Goal: Find specific page/section: Find specific page/section

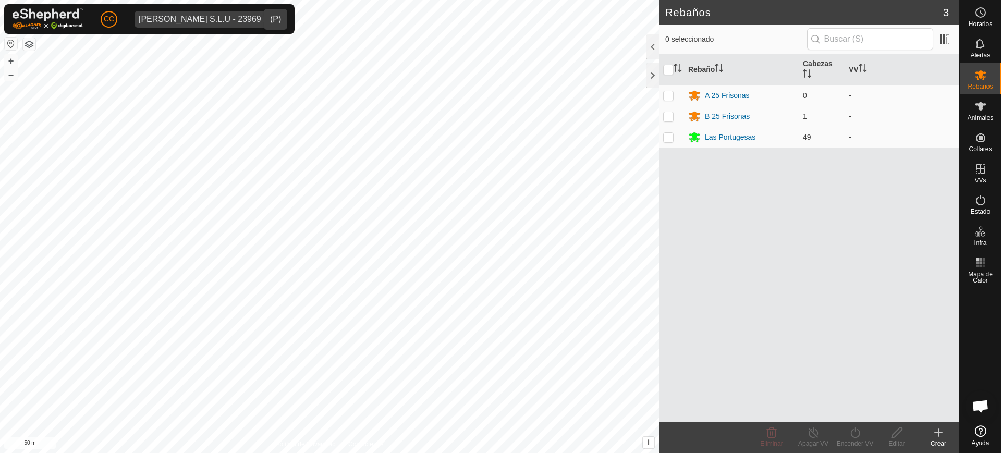
click at [168, 17] on div "Vilma Labra S.L.U - 23969" at bounding box center [200, 19] width 123 height 8
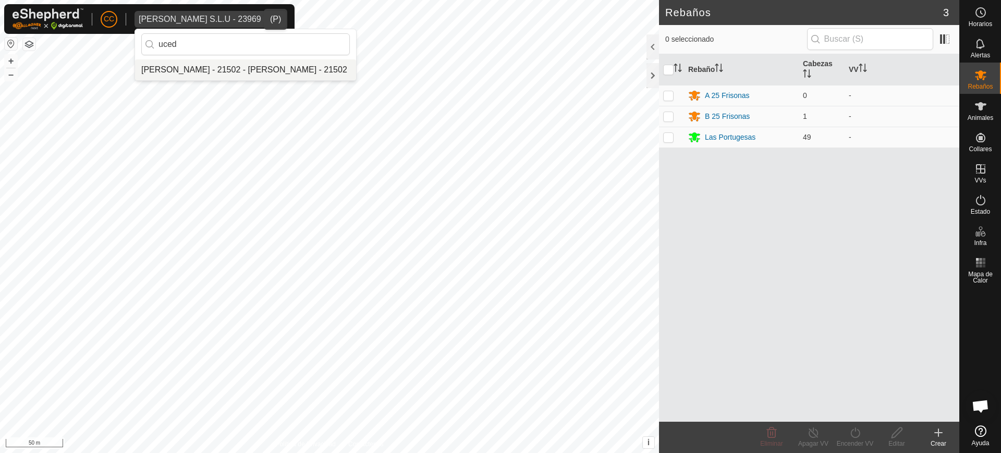
type input "uced"
click at [200, 67] on li "[PERSON_NAME] - 21502 - [PERSON_NAME] - 21502" at bounding box center [245, 69] width 221 height 21
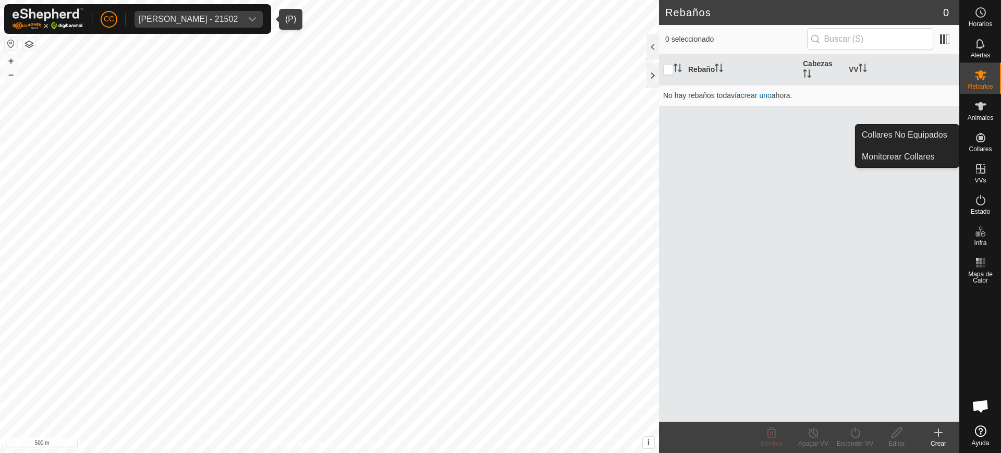
drag, startPoint x: 986, startPoint y: 139, endPoint x: 963, endPoint y: 136, distance: 23.2
click at [975, 138] on icon at bounding box center [981, 137] width 13 height 13
click at [943, 132] on link "Collares No Equipados" at bounding box center [907, 135] width 103 height 21
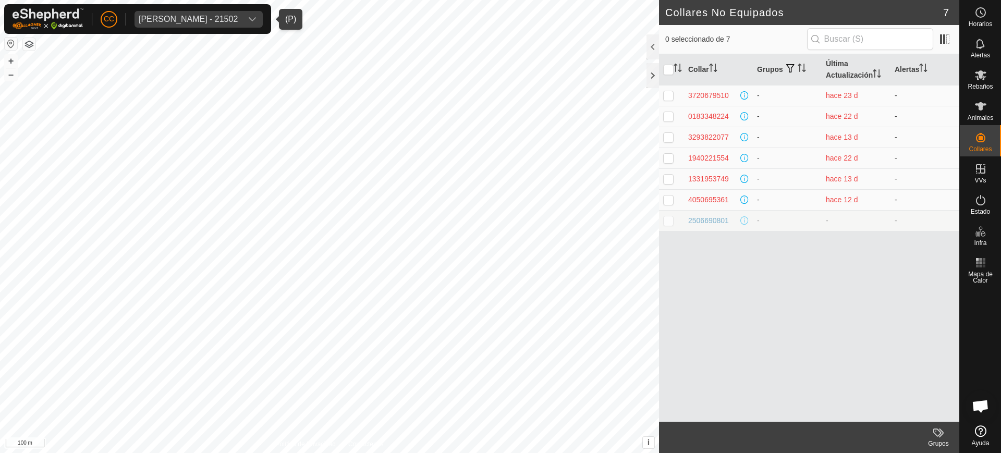
click at [199, 16] on div "[PERSON_NAME] - 21502" at bounding box center [188, 19] width 99 height 8
type input "carmelo"
click at [110, 40] on div "CC Beatriz Uceda Escurin - 21502 carmelo No results found Horarios Alertas Reba…" at bounding box center [500, 226] width 1001 height 453
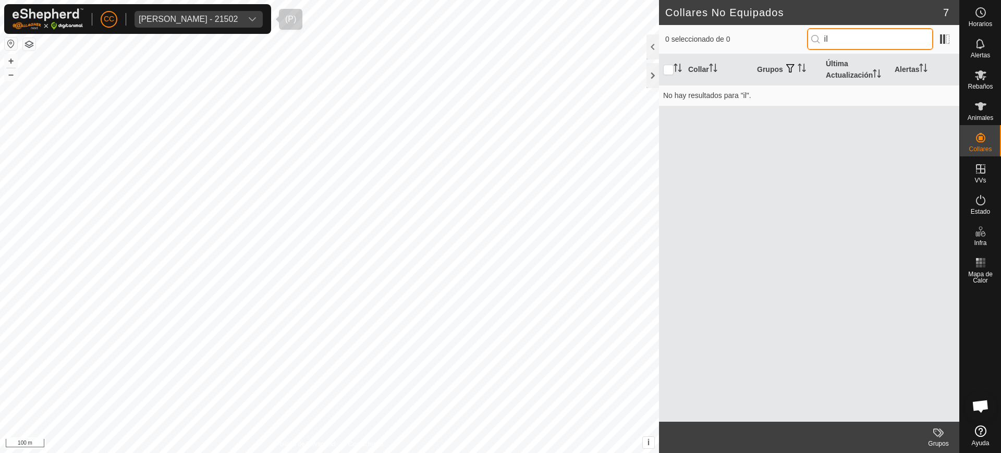
type input "il"
click at [170, 23] on span "[PERSON_NAME] - 21502" at bounding box center [188, 19] width 107 height 17
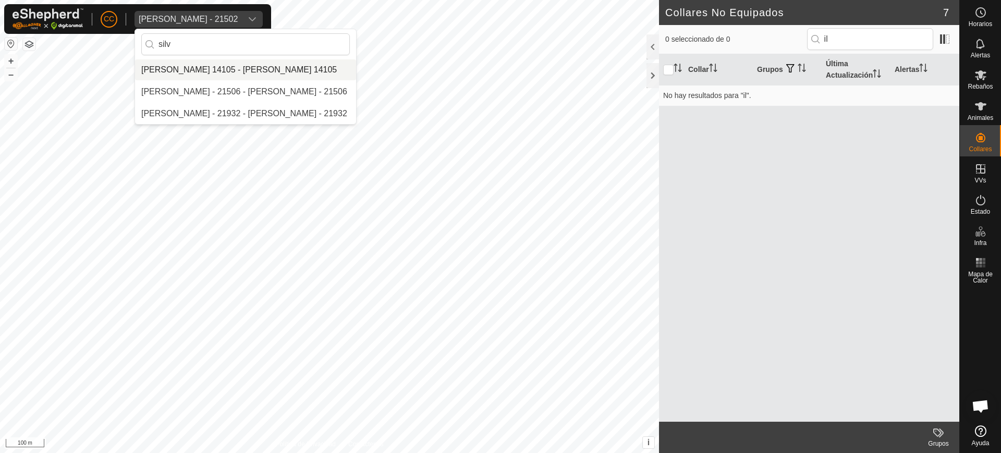
type input "silv"
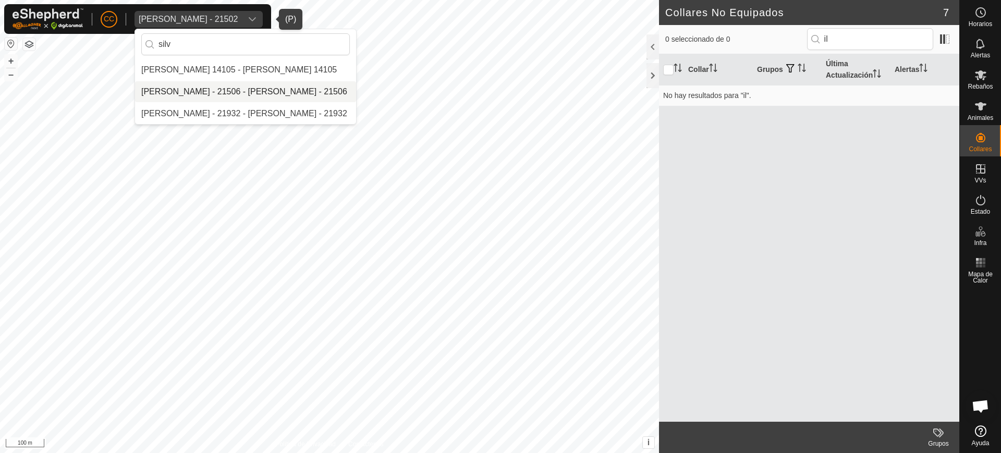
click at [227, 87] on li "[PERSON_NAME] - 21506 - [PERSON_NAME] - 21506" at bounding box center [245, 91] width 221 height 21
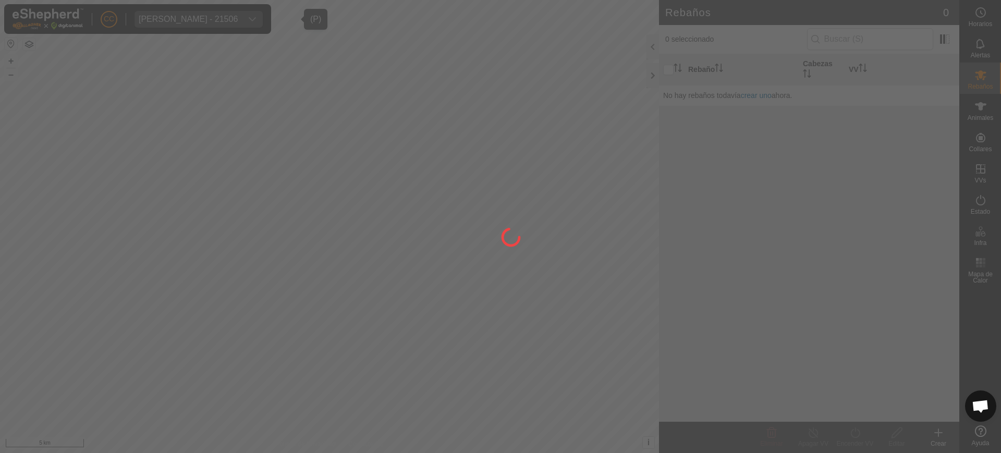
click at [977, 111] on div at bounding box center [500, 226] width 1001 height 453
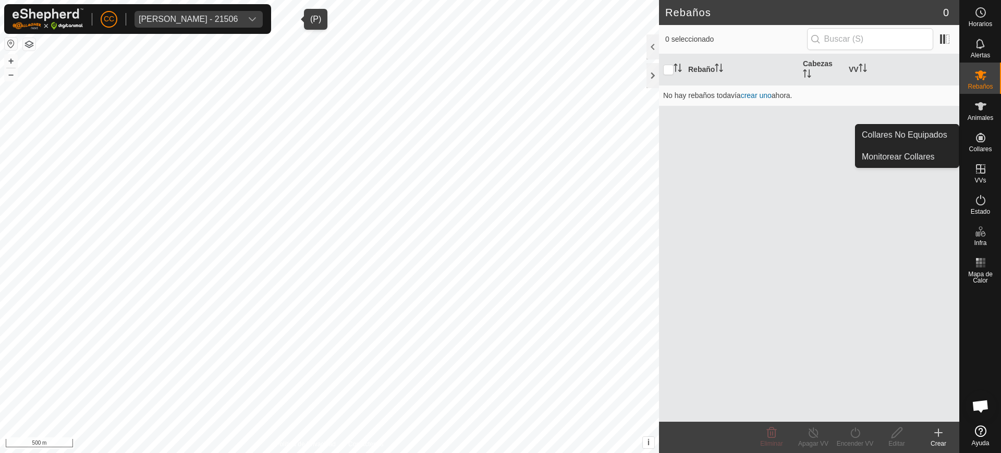
click at [981, 138] on icon at bounding box center [980, 137] width 9 height 9
click at [945, 134] on link "Collares No Equipados" at bounding box center [907, 135] width 103 height 21
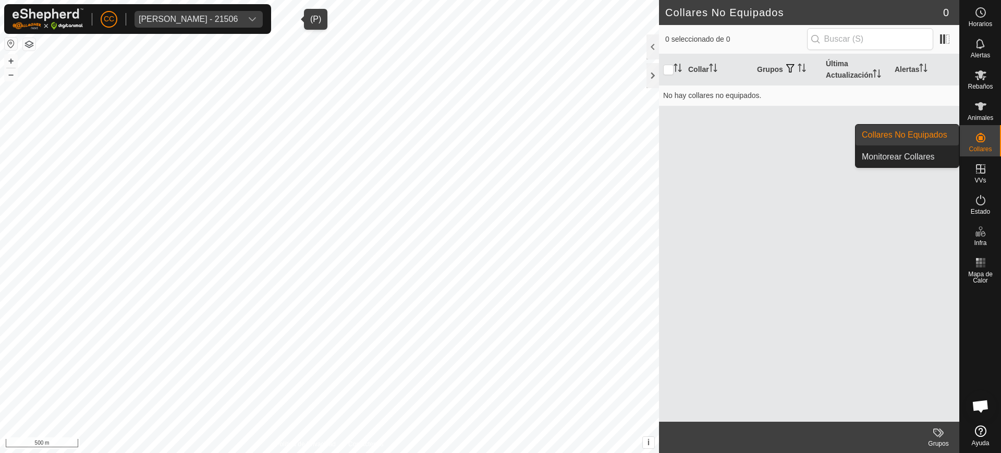
click at [925, 141] on link "Collares No Equipados" at bounding box center [907, 135] width 103 height 21
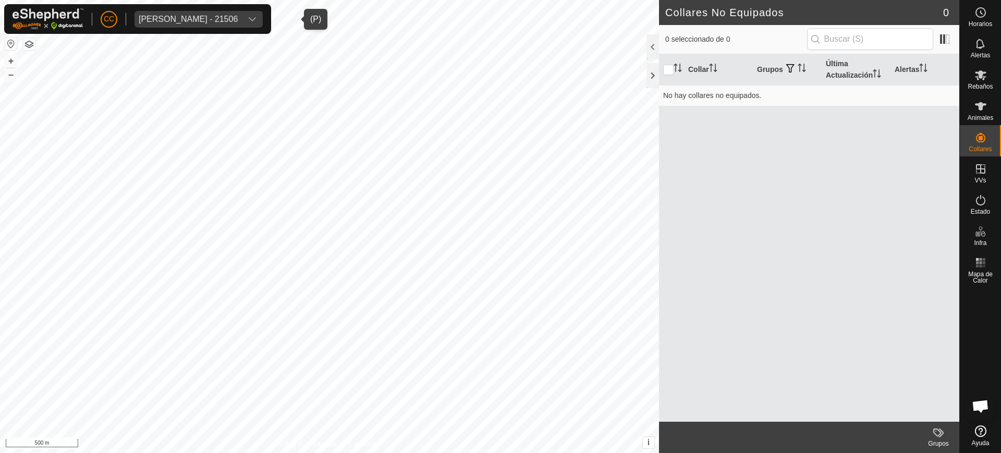
click at [175, 15] on div "[PERSON_NAME] - 21506" at bounding box center [188, 19] width 99 height 8
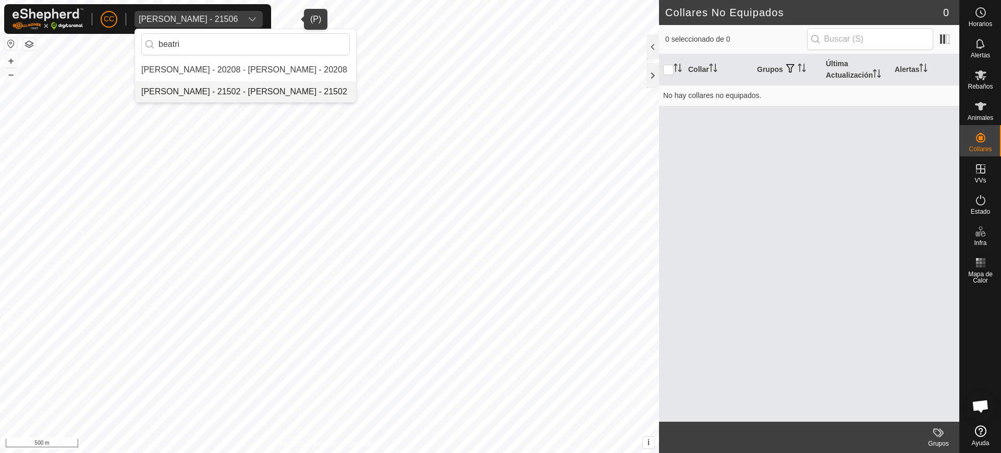
type input "beatri"
click at [228, 94] on li "[PERSON_NAME] - 21502 - [PERSON_NAME] - 21502" at bounding box center [245, 91] width 221 height 21
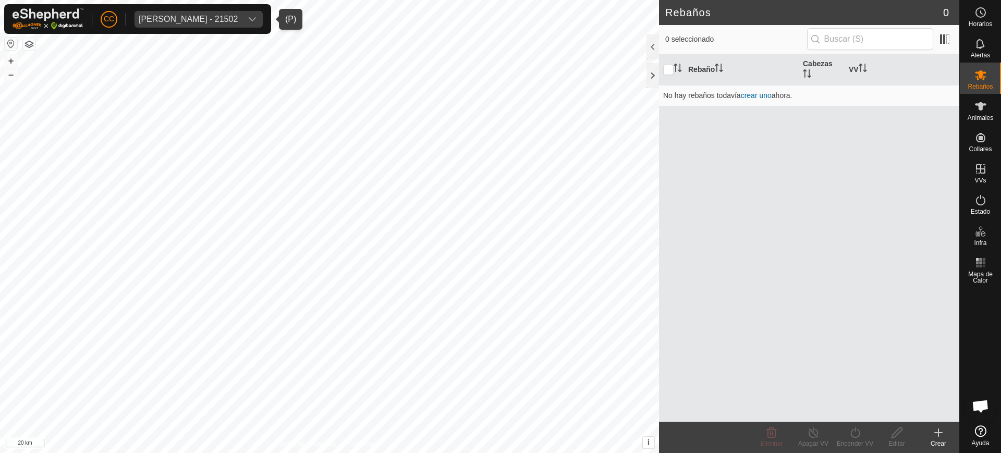
click at [9, 42] on button "button" at bounding box center [11, 44] width 13 height 13
click at [166, 19] on div "[PERSON_NAME] - 21502" at bounding box center [188, 19] width 99 height 8
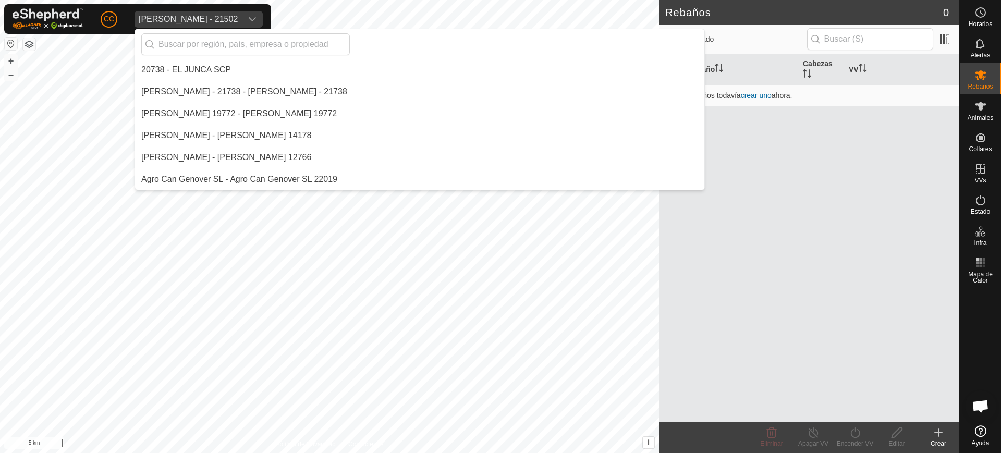
scroll to position [1117, 0]
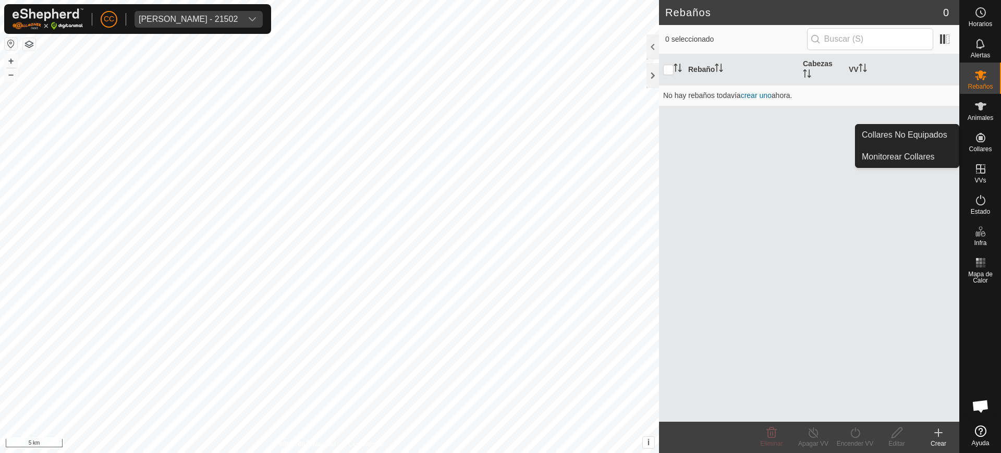
click at [979, 131] on icon at bounding box center [981, 137] width 13 height 13
click at [974, 137] on es-neckbands-svg-icon at bounding box center [980, 137] width 19 height 17
click at [923, 136] on link "Collares No Equipados" at bounding box center [907, 135] width 103 height 21
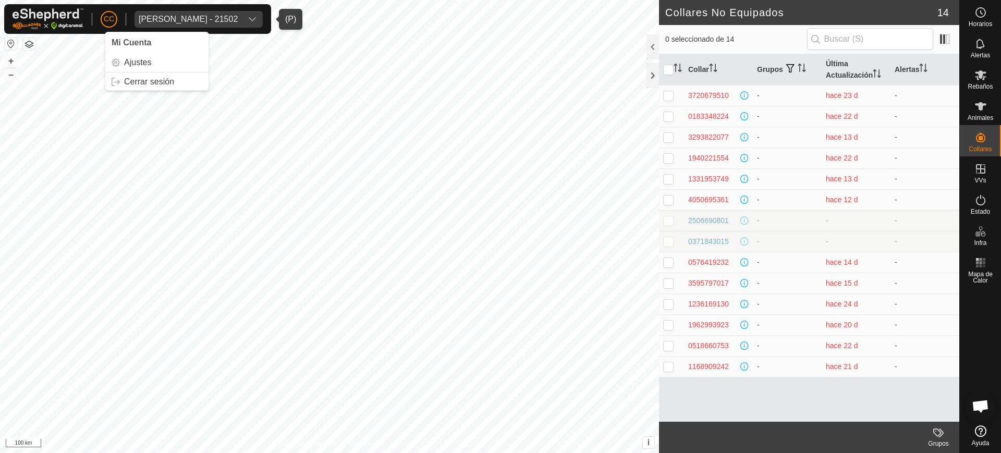
click at [201, 15] on div "[PERSON_NAME] - 21502" at bounding box center [188, 19] width 99 height 8
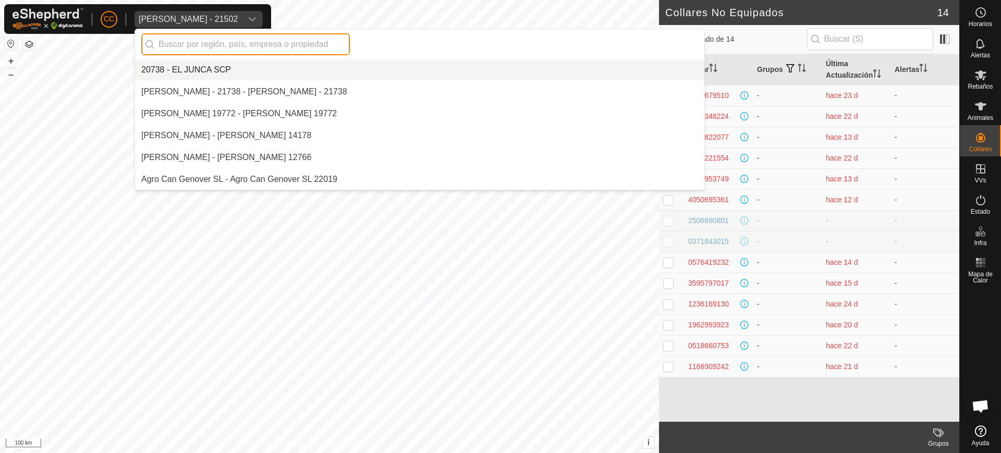
click at [204, 45] on input "text" at bounding box center [245, 44] width 209 height 22
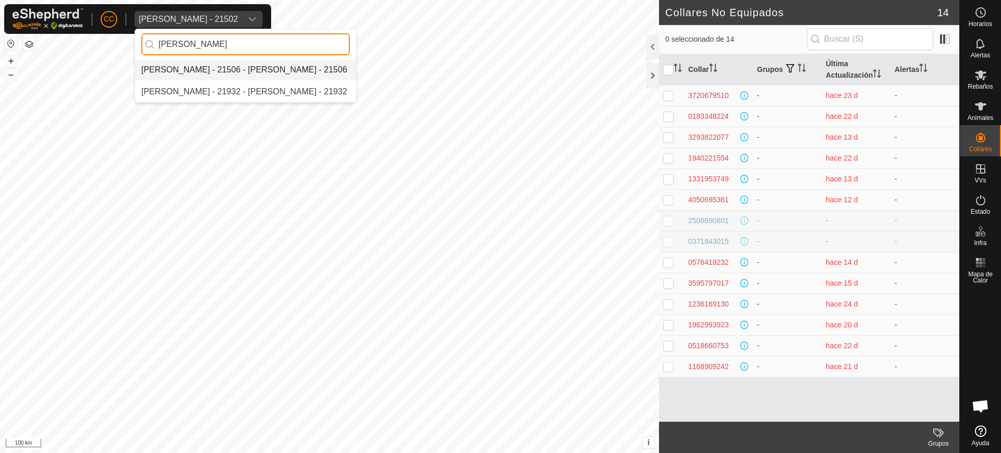
type input "[PERSON_NAME]"
click at [225, 68] on li "[PERSON_NAME] - 21506 - [PERSON_NAME] - 21506" at bounding box center [245, 69] width 221 height 21
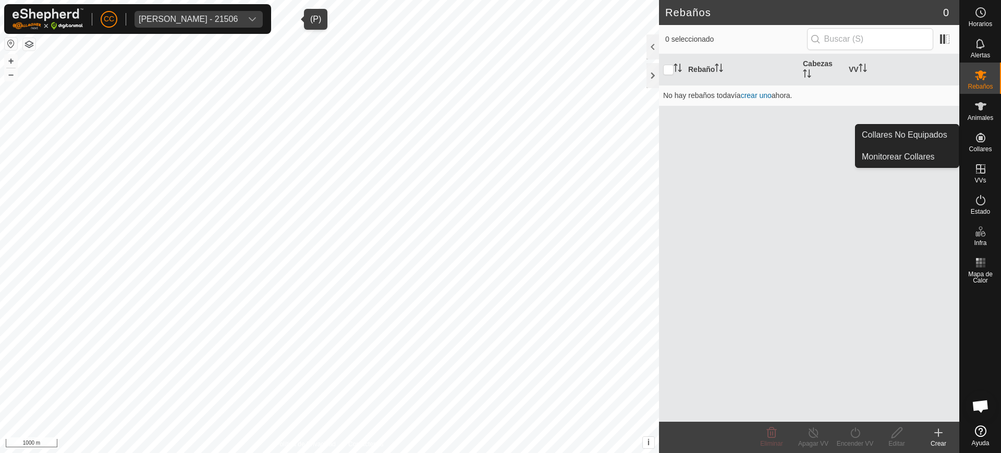
click at [992, 130] on div "Collares" at bounding box center [980, 140] width 41 height 31
click at [939, 137] on link "Collares No Equipados" at bounding box center [907, 135] width 103 height 21
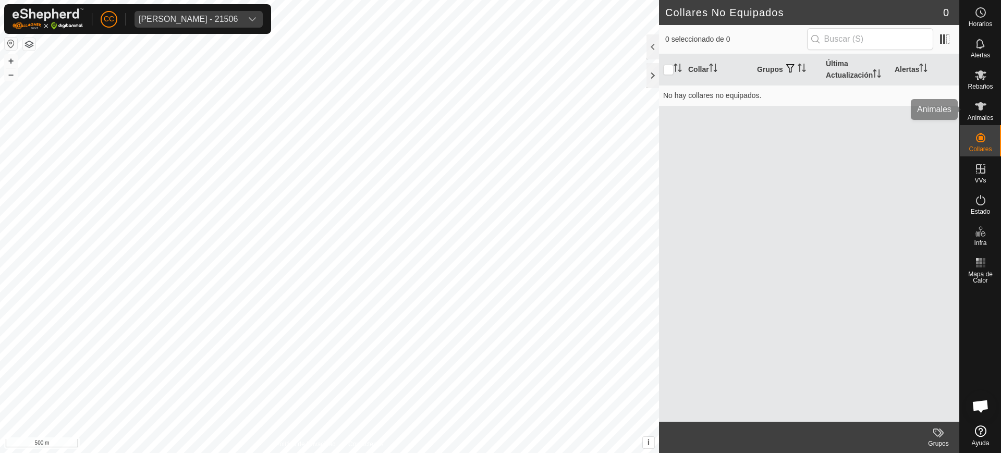
click at [971, 116] on span "Animales" at bounding box center [981, 118] width 26 height 6
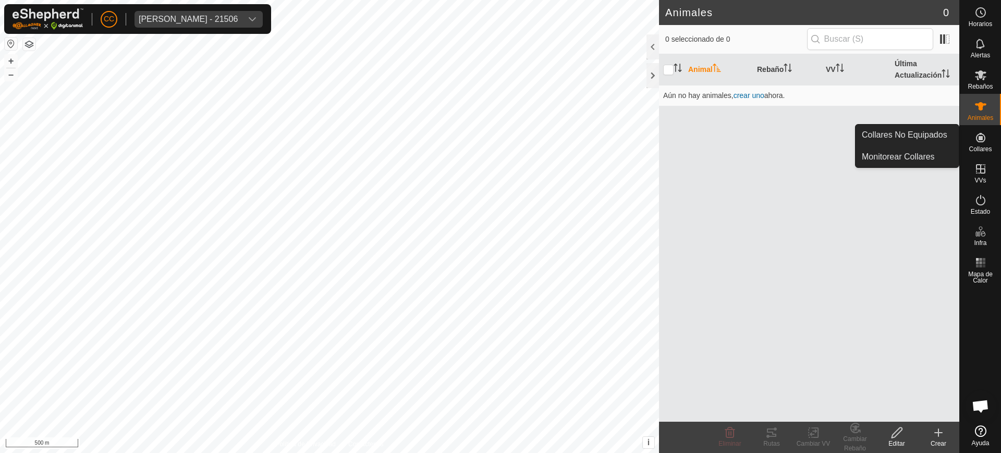
click at [983, 136] on icon at bounding box center [981, 137] width 13 height 13
click at [944, 136] on link "Collares No Equipados" at bounding box center [907, 135] width 103 height 21
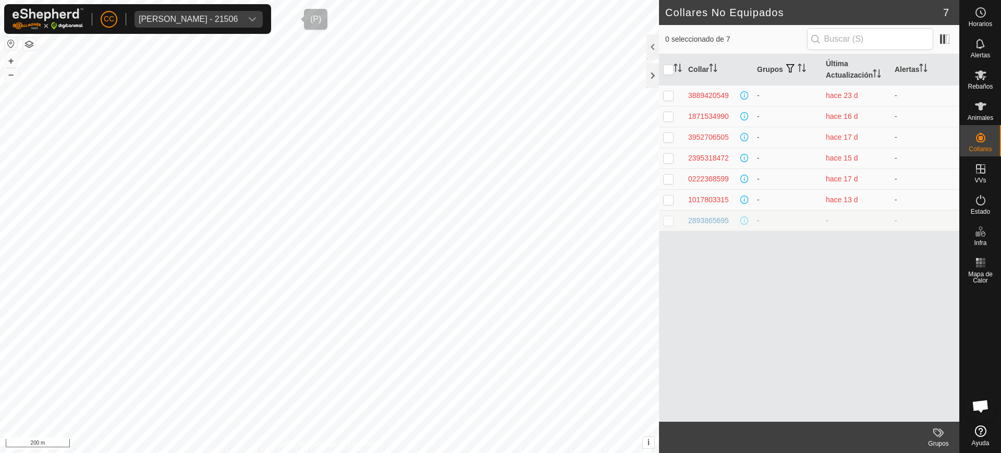
click at [178, 20] on div "[PERSON_NAME] - 21506" at bounding box center [188, 19] width 99 height 8
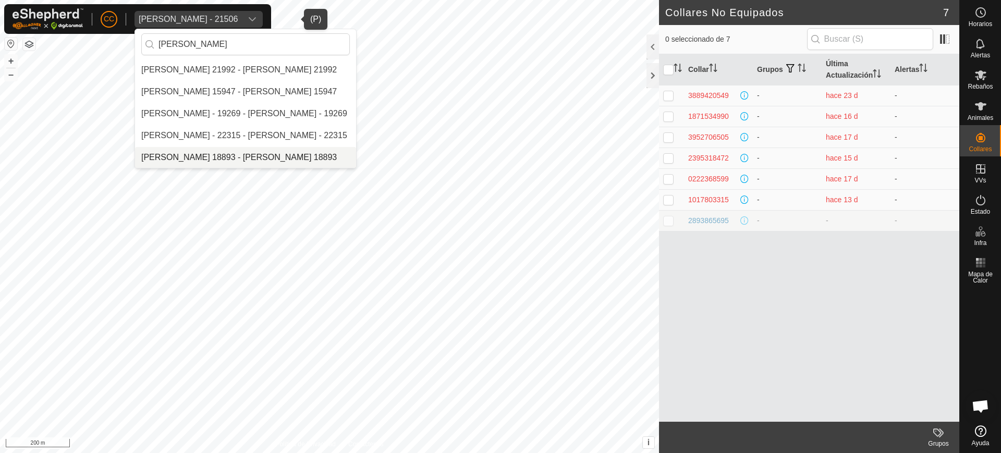
type input "[PERSON_NAME]"
click at [272, 154] on li "[PERSON_NAME] 18893 - [PERSON_NAME] 18893" at bounding box center [245, 157] width 221 height 21
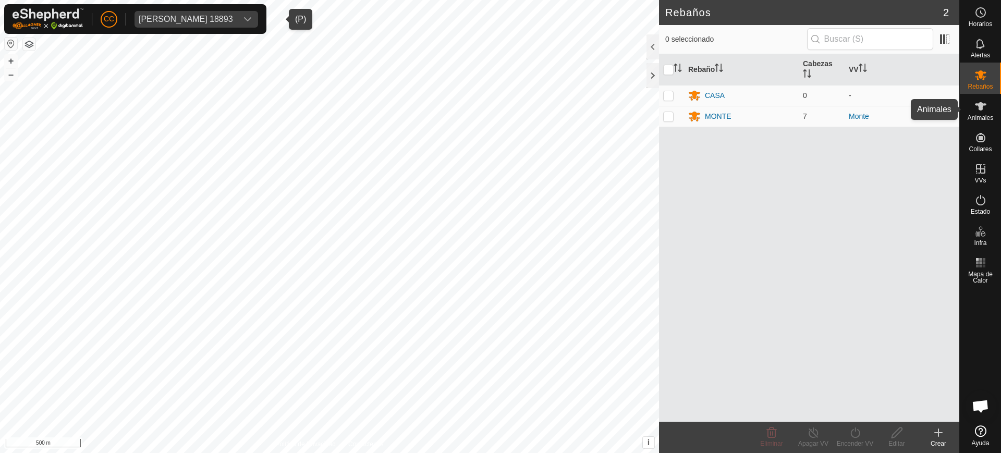
click at [997, 102] on div "Animales" at bounding box center [980, 109] width 41 height 31
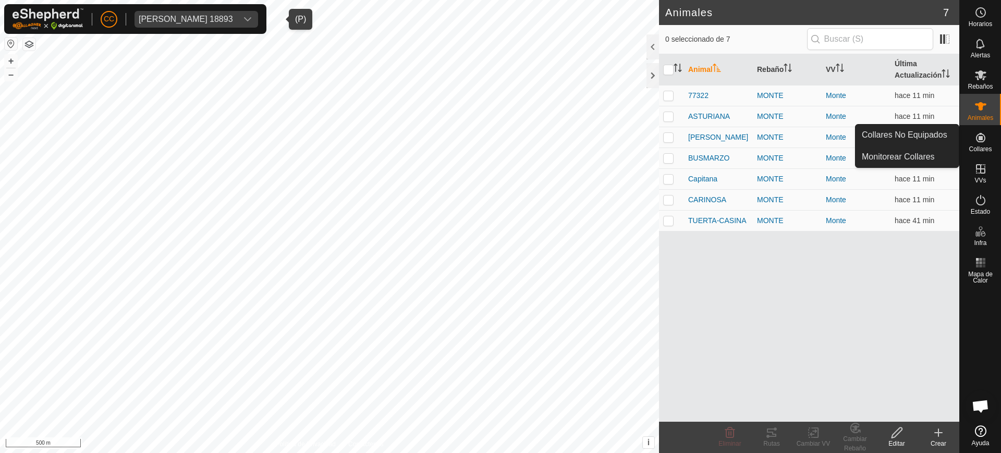
click at [990, 141] on div "Collares" at bounding box center [980, 140] width 41 height 31
click at [948, 145] on link "Collares No Equipados" at bounding box center [907, 135] width 103 height 21
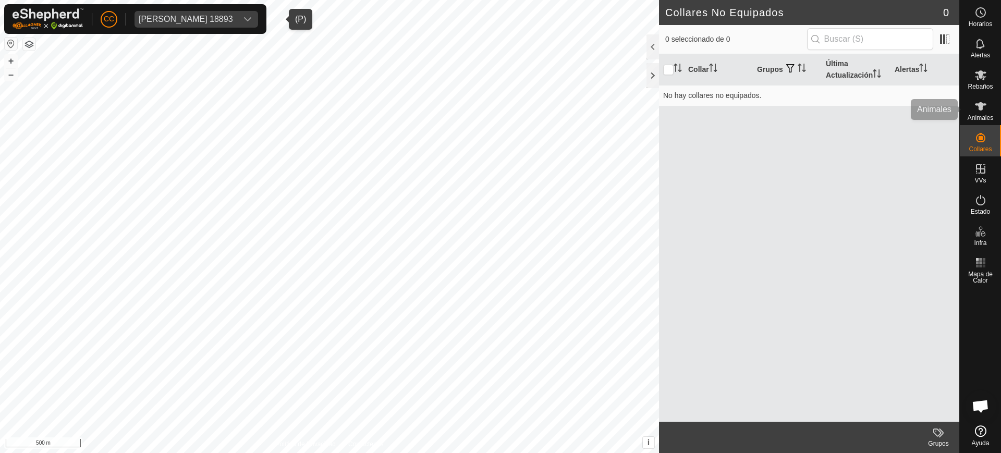
click at [982, 108] on icon at bounding box center [980, 106] width 11 height 8
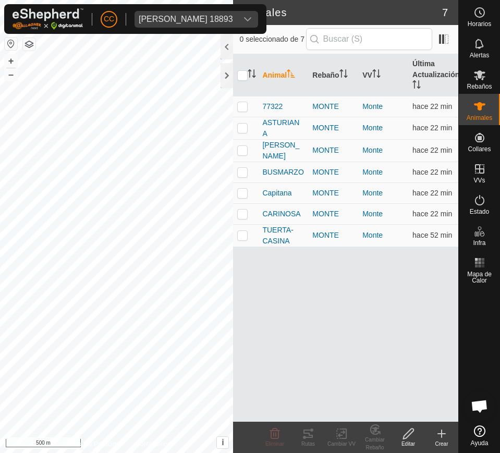
click at [155, 16] on div "Sergio Parrondo Parrondo 18893" at bounding box center [186, 19] width 94 height 8
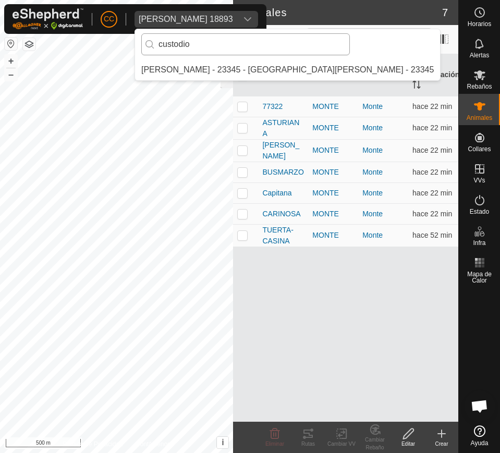
type input "custodio"
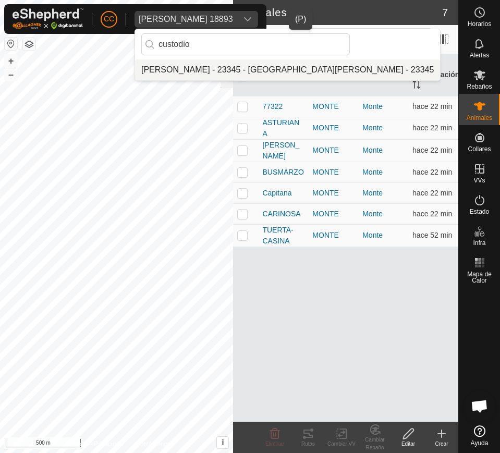
click at [258, 67] on li "[PERSON_NAME] - 23345 - [GEOGRAPHIC_DATA][PERSON_NAME] - 23345" at bounding box center [287, 69] width 305 height 21
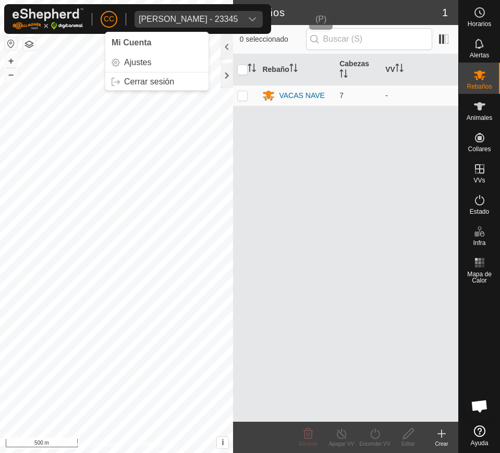
click at [156, 14] on span "Custodio Gargallo Escorihuela - 23345" at bounding box center [188, 19] width 107 height 17
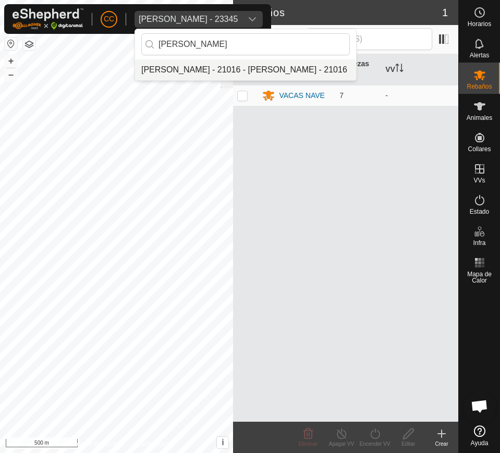
type input "lara"
click at [247, 66] on li "[PERSON_NAME] - 21016 - [PERSON_NAME] - 21016" at bounding box center [245, 69] width 221 height 21
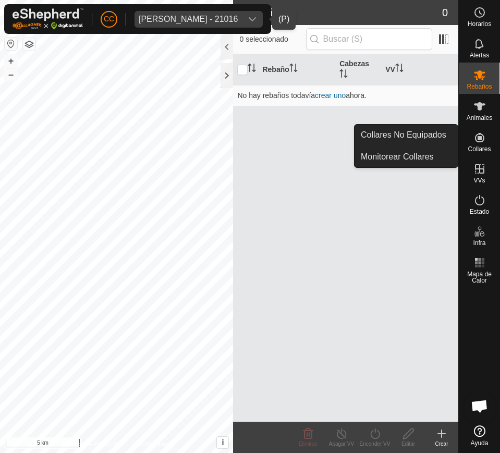
click at [484, 138] on icon at bounding box center [479, 137] width 9 height 9
click at [477, 139] on icon at bounding box center [479, 137] width 13 height 13
click at [458, 137] on div "Collares No Equipados Monitorear Collares" at bounding box center [406, 146] width 104 height 44
click at [438, 132] on link "Collares No Equipados" at bounding box center [406, 135] width 103 height 21
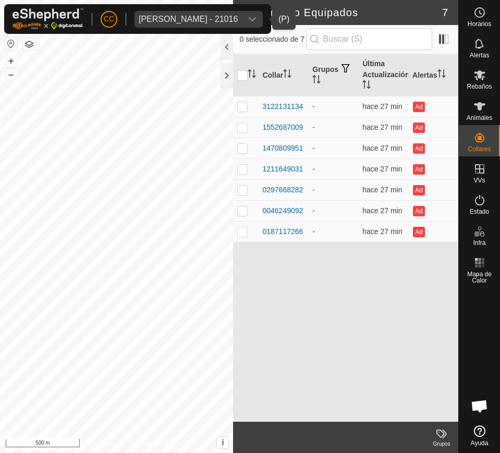
click at [226, 15] on div "Lara Nunez Castrillo - 21016" at bounding box center [188, 19] width 99 height 8
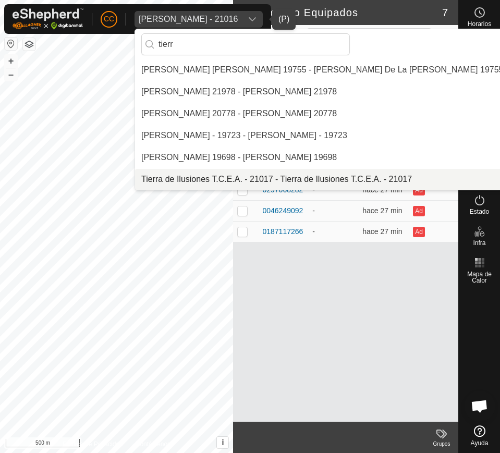
type input "tierr"
click at [232, 173] on li "Tierra de Ilusiones T.C.E.A. - 21017 - Tierra de Ilusiones T.C.E.A. - 21017" at bounding box center [322, 179] width 374 height 21
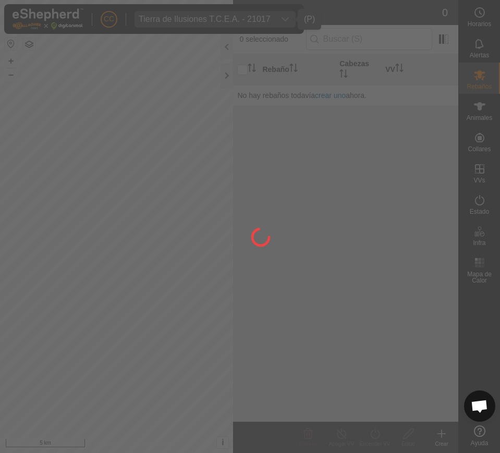
click at [481, 137] on div at bounding box center [250, 226] width 500 height 453
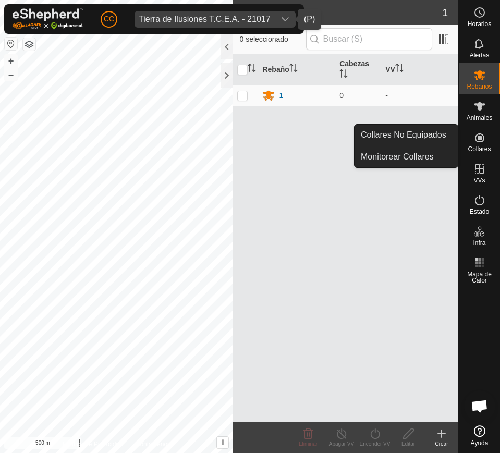
click at [481, 137] on icon at bounding box center [479, 137] width 9 height 9
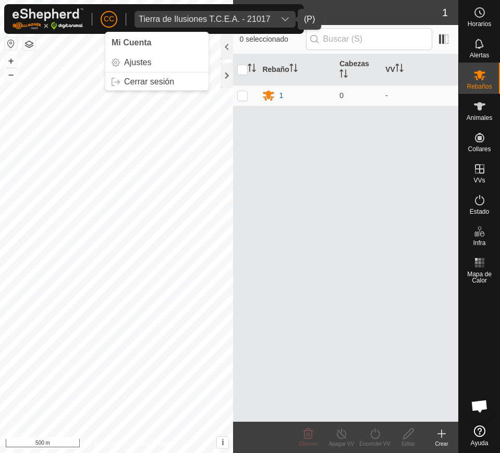
click at [158, 21] on div "Tierra de Ilusiones T.C.E.A. - 21017" at bounding box center [205, 19] width 132 height 8
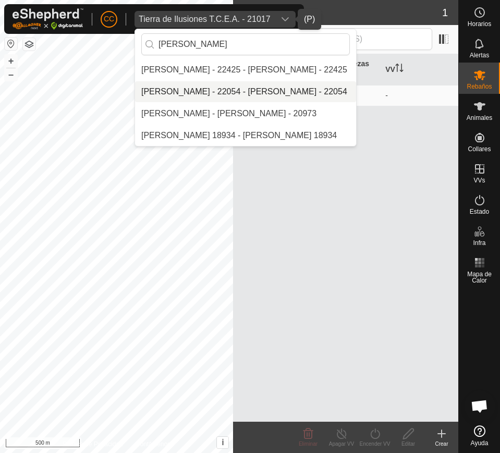
type input "rafael"
click at [237, 89] on li "[PERSON_NAME] - 22054 - [PERSON_NAME] - 22054" at bounding box center [245, 91] width 221 height 21
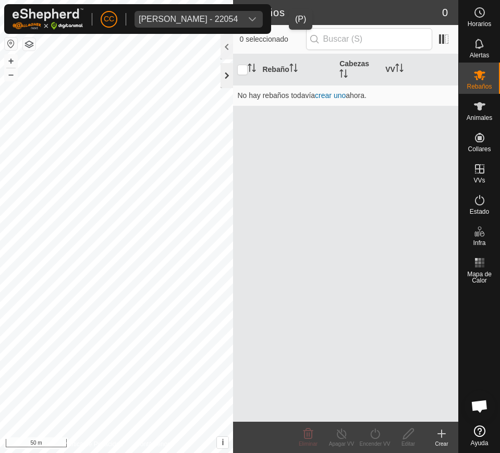
click at [232, 77] on div at bounding box center [227, 75] width 13 height 25
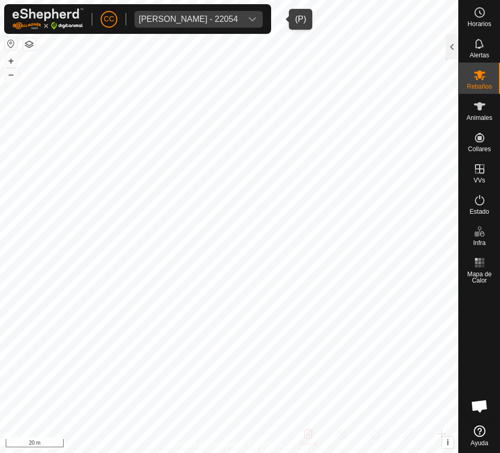
click at [173, 20] on div "Rafael Munoz Velazquez - 22054" at bounding box center [188, 19] width 99 height 8
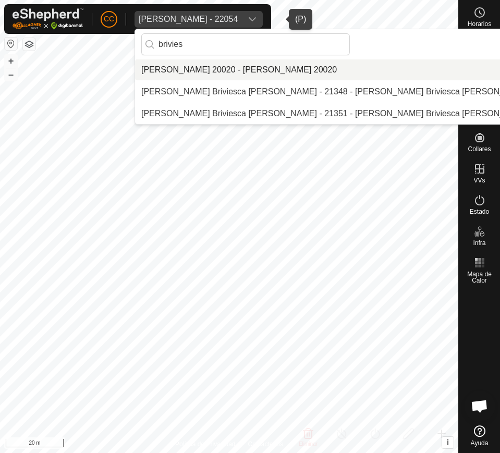
type input "brivies"
drag, startPoint x: 221, startPoint y: 68, endPoint x: 284, endPoint y: 81, distance: 64.0
click at [222, 68] on li "[PERSON_NAME] 20020 - [PERSON_NAME] 20020" at bounding box center [351, 69] width 433 height 21
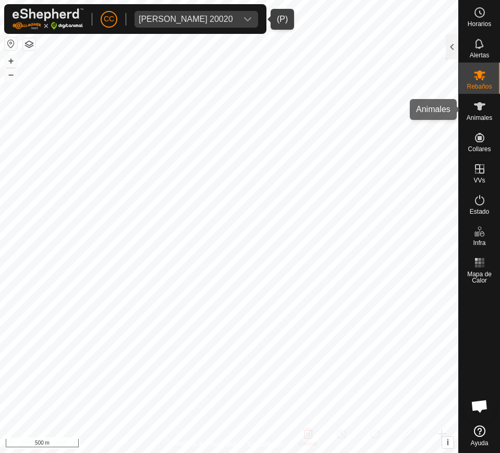
click at [481, 112] on icon at bounding box center [479, 106] width 13 height 13
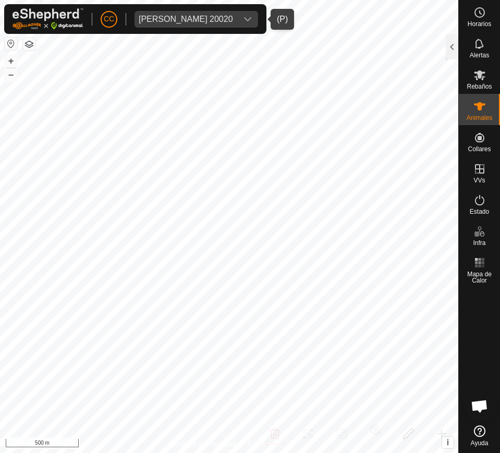
click at [451, 45] on div at bounding box center [452, 46] width 13 height 25
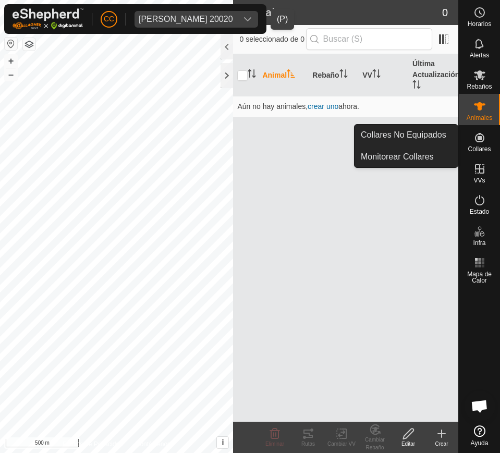
click at [481, 144] on es-neckbands-svg-icon at bounding box center [479, 137] width 19 height 17
click at [433, 135] on link "Collares No Equipados" at bounding box center [406, 135] width 103 height 21
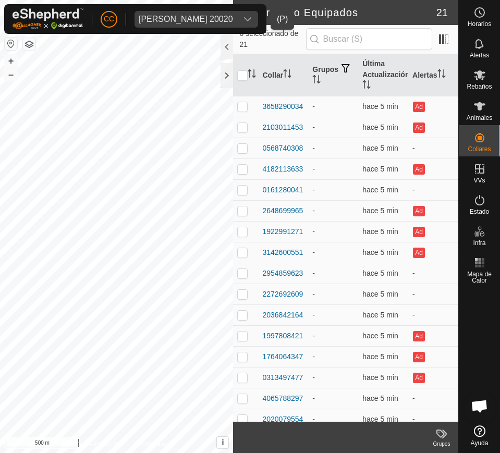
click at [9, 40] on button "button" at bounding box center [11, 44] width 13 height 13
checkbox input "true"
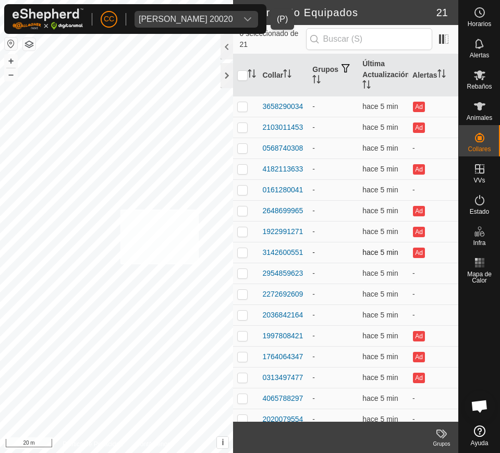
checkbox input "true"
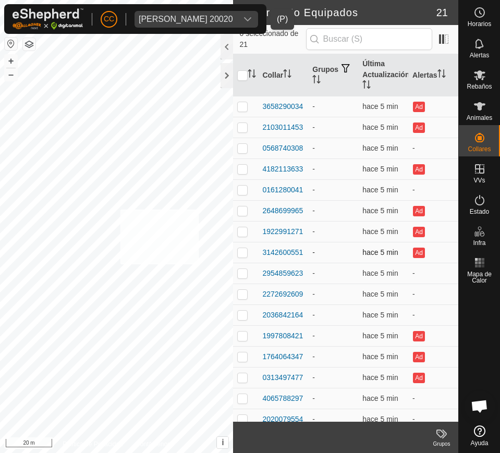
checkbox input "true"
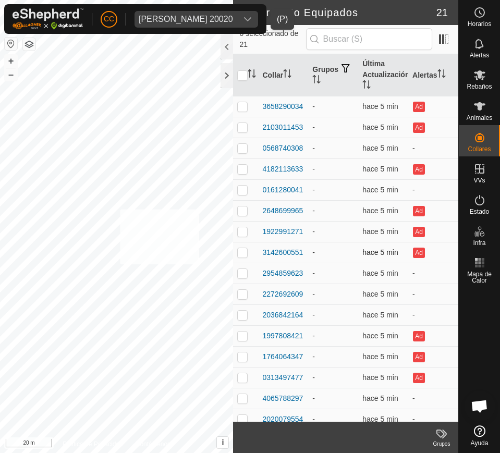
checkbox input "true"
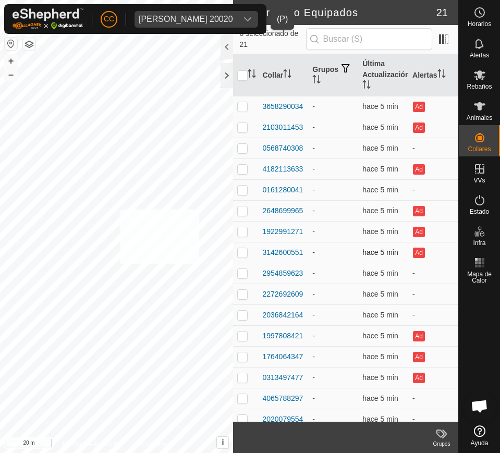
checkbox input "true"
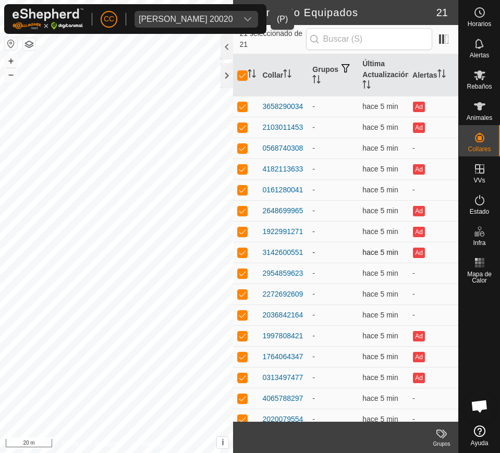
scroll to position [145, 0]
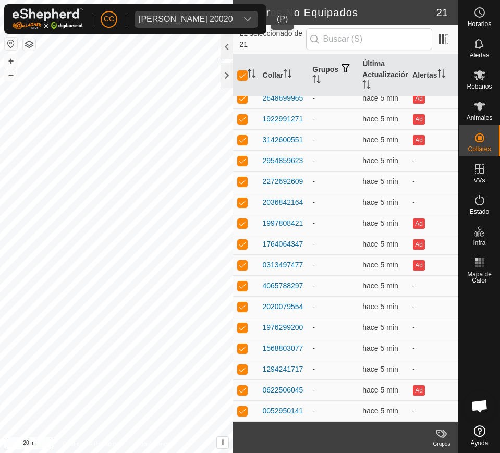
click at [201, 20] on div "David Briviesca Pena 20020" at bounding box center [186, 19] width 94 height 8
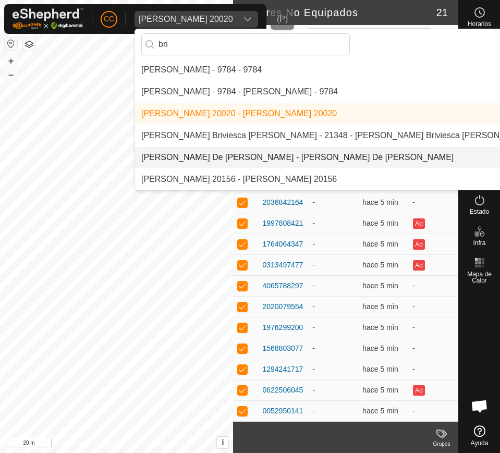
scroll to position [0, 0]
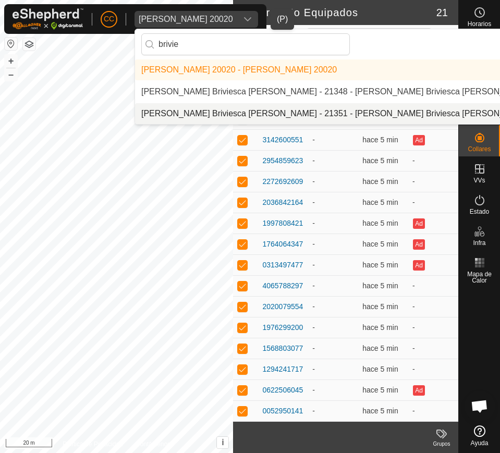
type input "brivie"
click at [312, 116] on li "[PERSON_NAME] Briviesca [PERSON_NAME] - 21351 - [PERSON_NAME] Briviesca [PERSON…" at bounding box center [351, 113] width 433 height 21
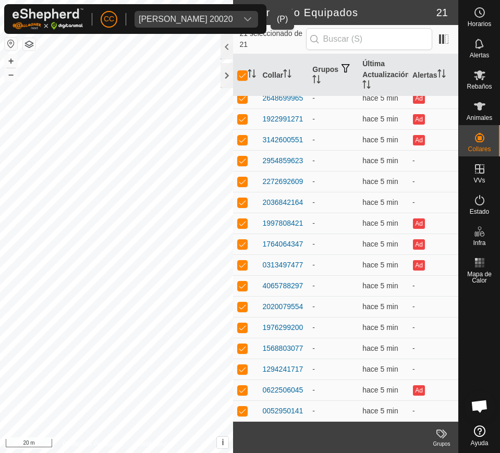
checkbox input "false"
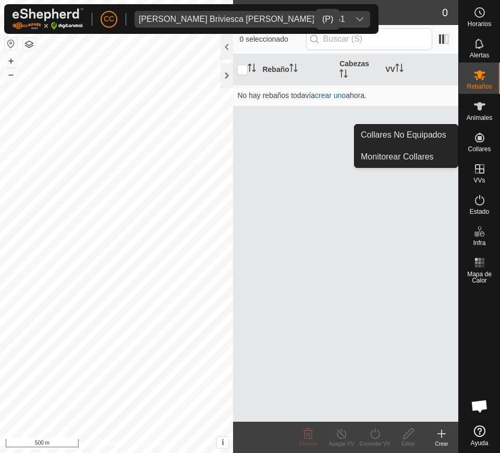
drag, startPoint x: 478, startPoint y: 137, endPoint x: 471, endPoint y: 136, distance: 7.0
click at [478, 137] on icon at bounding box center [479, 137] width 9 height 9
click at [431, 130] on link "Collares No Equipados" at bounding box center [406, 135] width 103 height 21
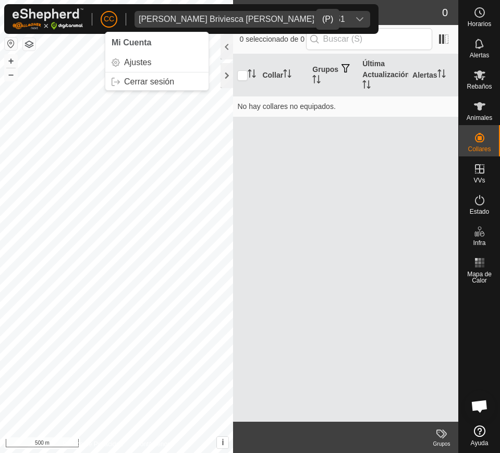
click at [168, 27] on div "CC Mi Cuenta Ajustes Cerrar sesión Nicolas Antonio Briviesca Simon - 21351" at bounding box center [191, 19] width 374 height 30
click at [175, 16] on div "Nicolas Antonio Briviesca Simon - 21351" at bounding box center [242, 19] width 206 height 8
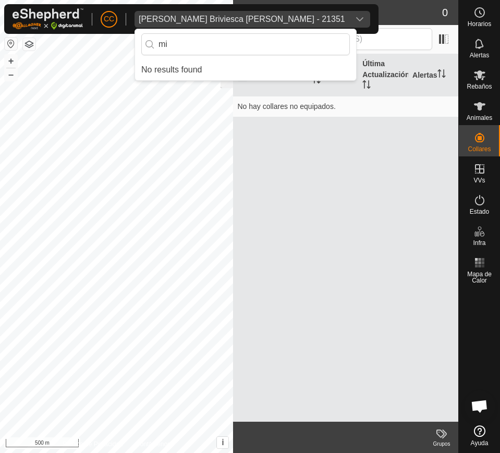
type input "m"
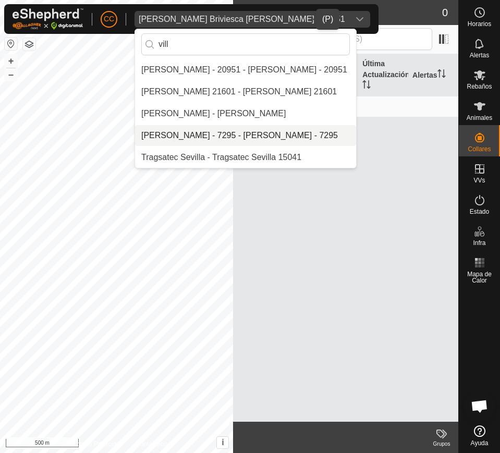
type input "vill"
click at [215, 137] on li "[PERSON_NAME] - 7295 - [PERSON_NAME] - 7295" at bounding box center [245, 135] width 221 height 21
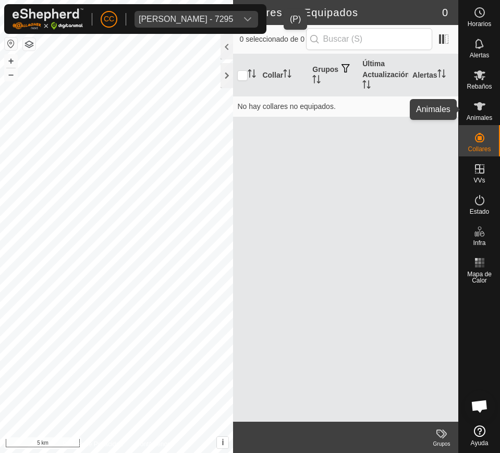
click at [475, 121] on span "Animales" at bounding box center [480, 118] width 26 height 6
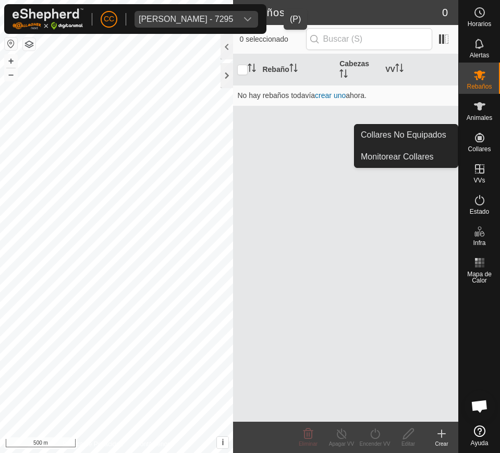
click at [479, 139] on icon at bounding box center [479, 137] width 9 height 9
click at [440, 138] on link "Collares No Equipados" at bounding box center [406, 135] width 103 height 21
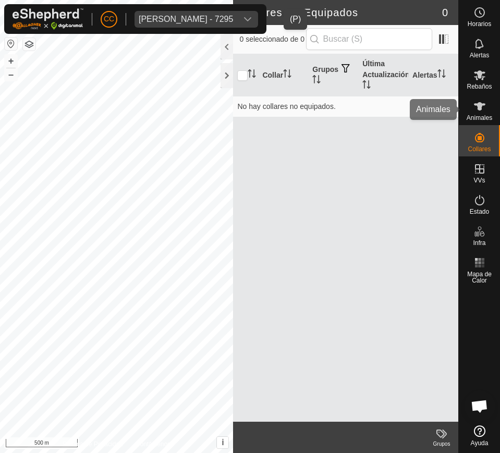
click at [477, 101] on icon at bounding box center [479, 106] width 13 height 13
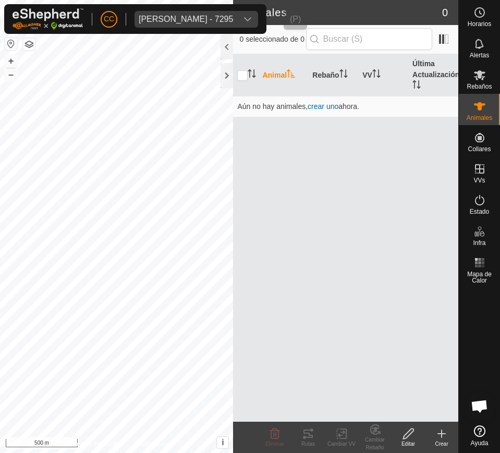
click at [179, 11] on span "Teresa Villarroya Chulilla - 7295" at bounding box center [186, 19] width 103 height 17
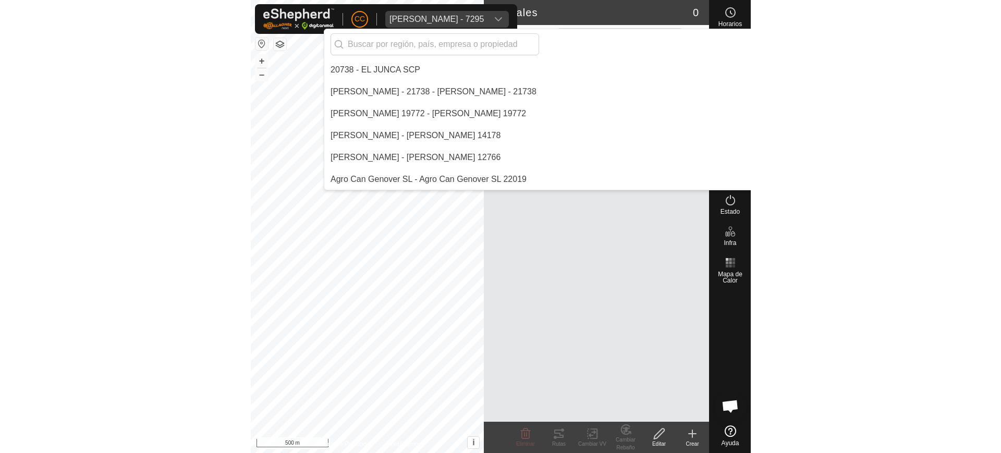
scroll to position [7227, 0]
